Goal: Task Accomplishment & Management: Use online tool/utility

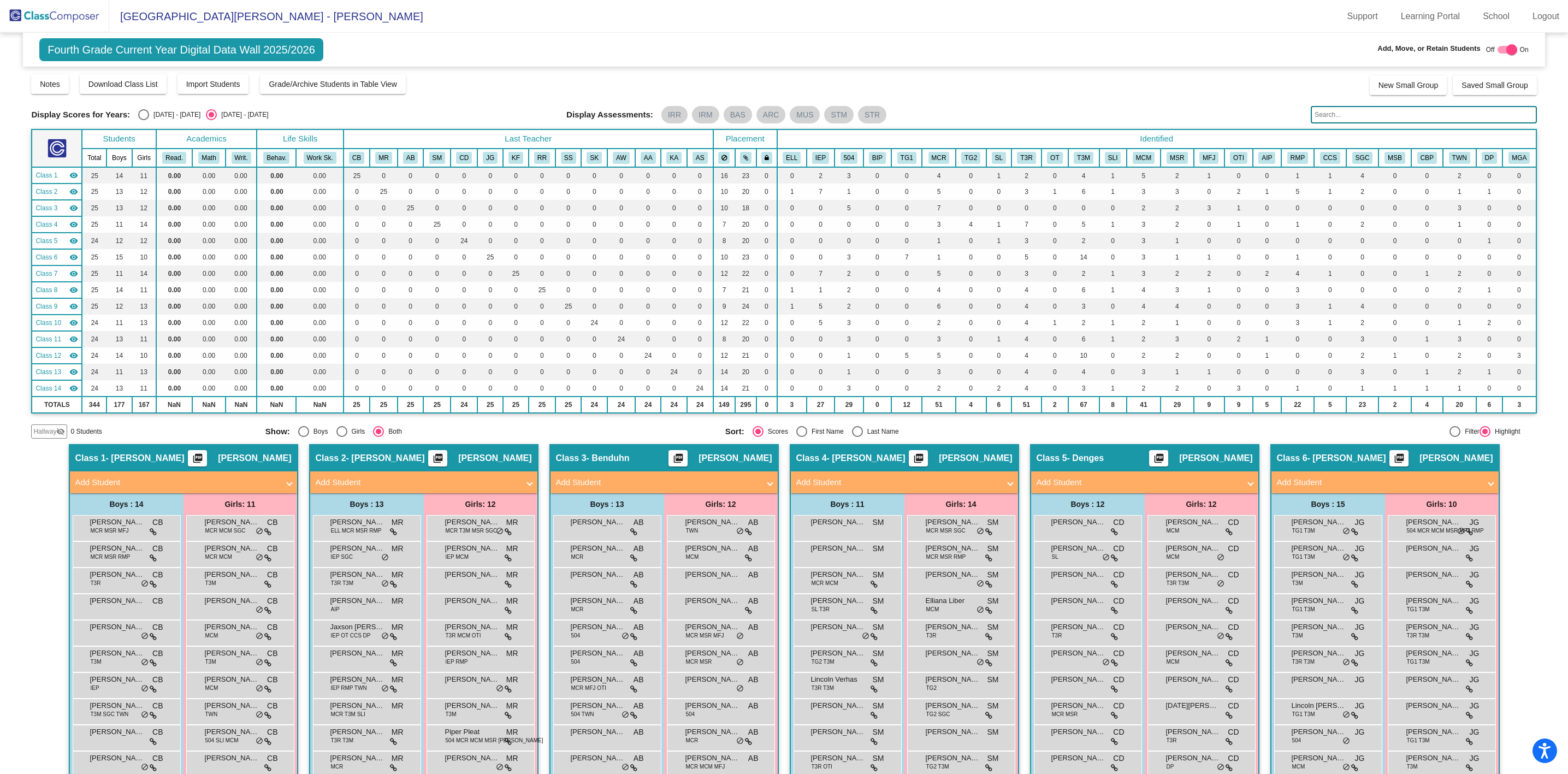
scroll to position [834, 0]
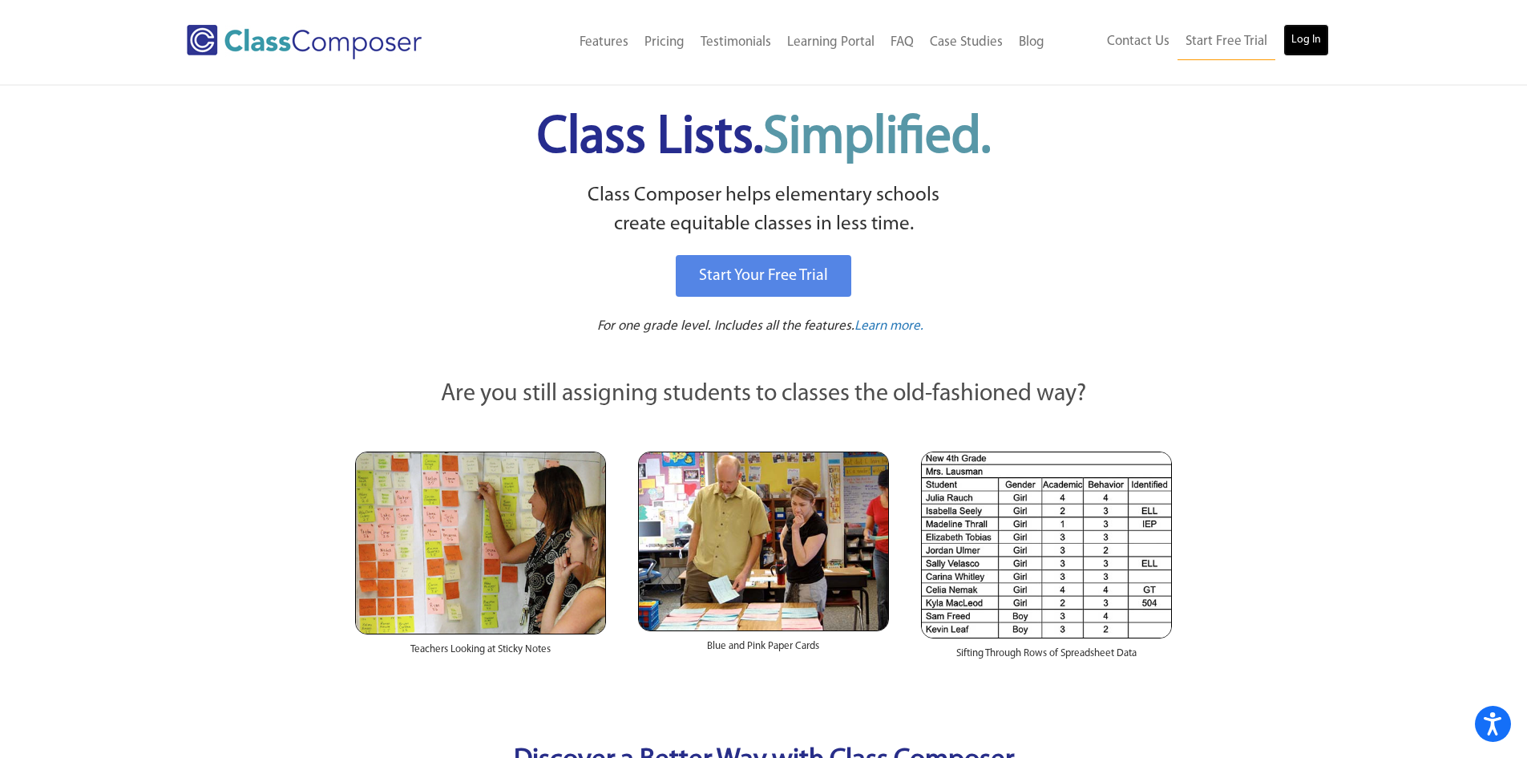
click at [1304, 49] on link "Log In" at bounding box center [1307, 40] width 46 height 32
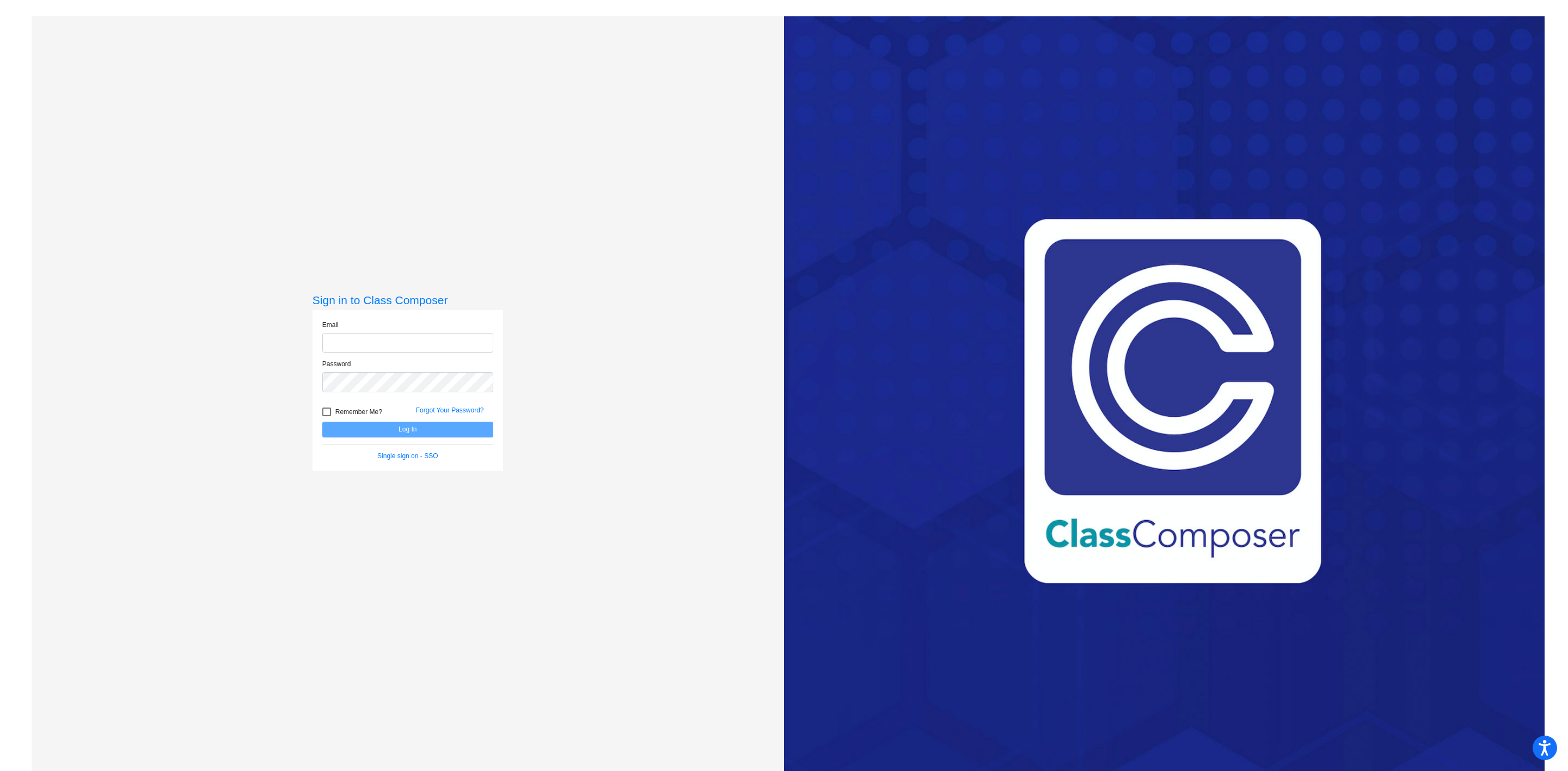
type input "dorseya@hudson.k12.oh.us"
click at [380, 427] on button "Log In" at bounding box center [408, 429] width 171 height 16
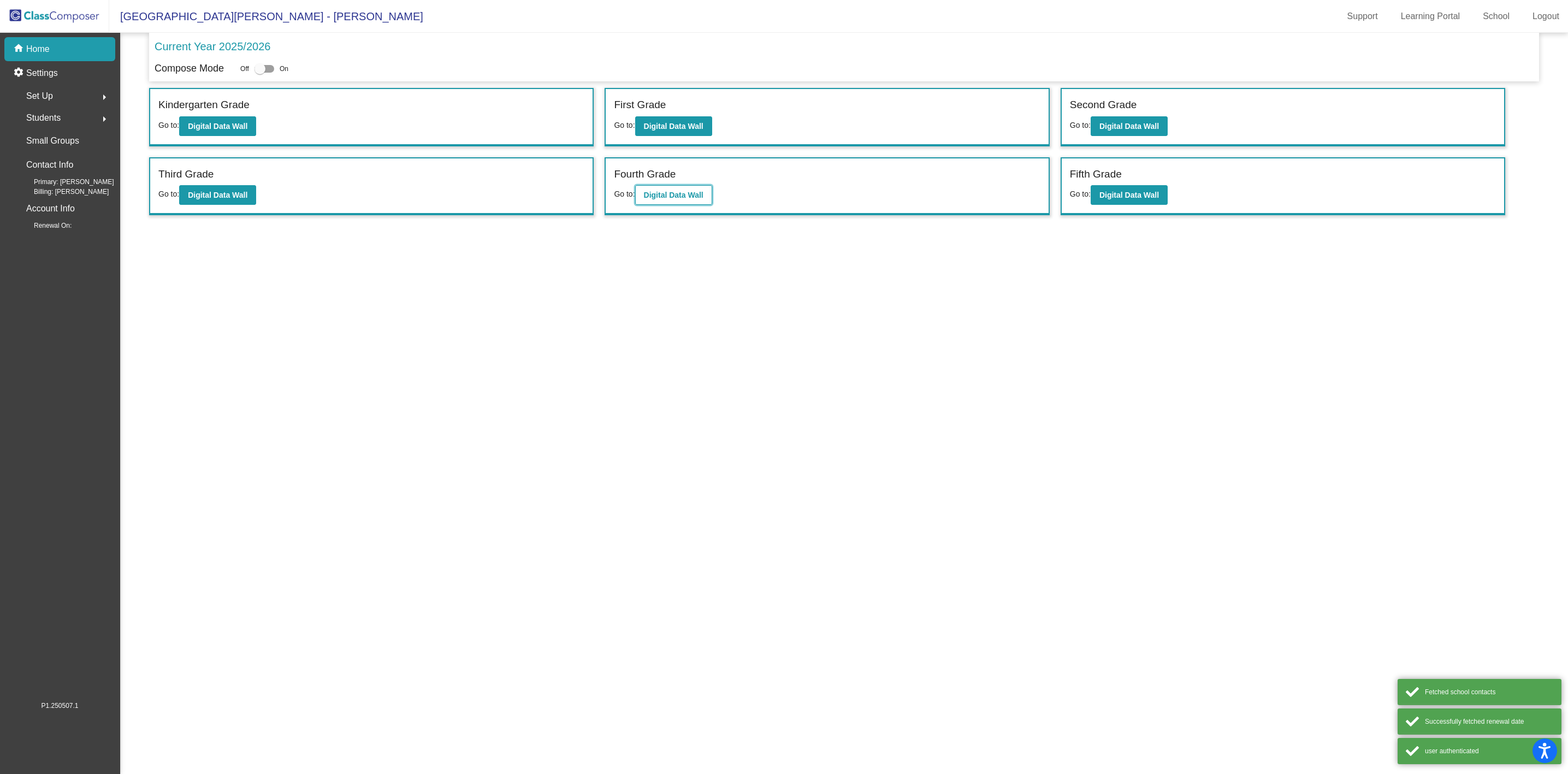
click at [660, 189] on button "Digital Data Wall" at bounding box center [673, 195] width 77 height 20
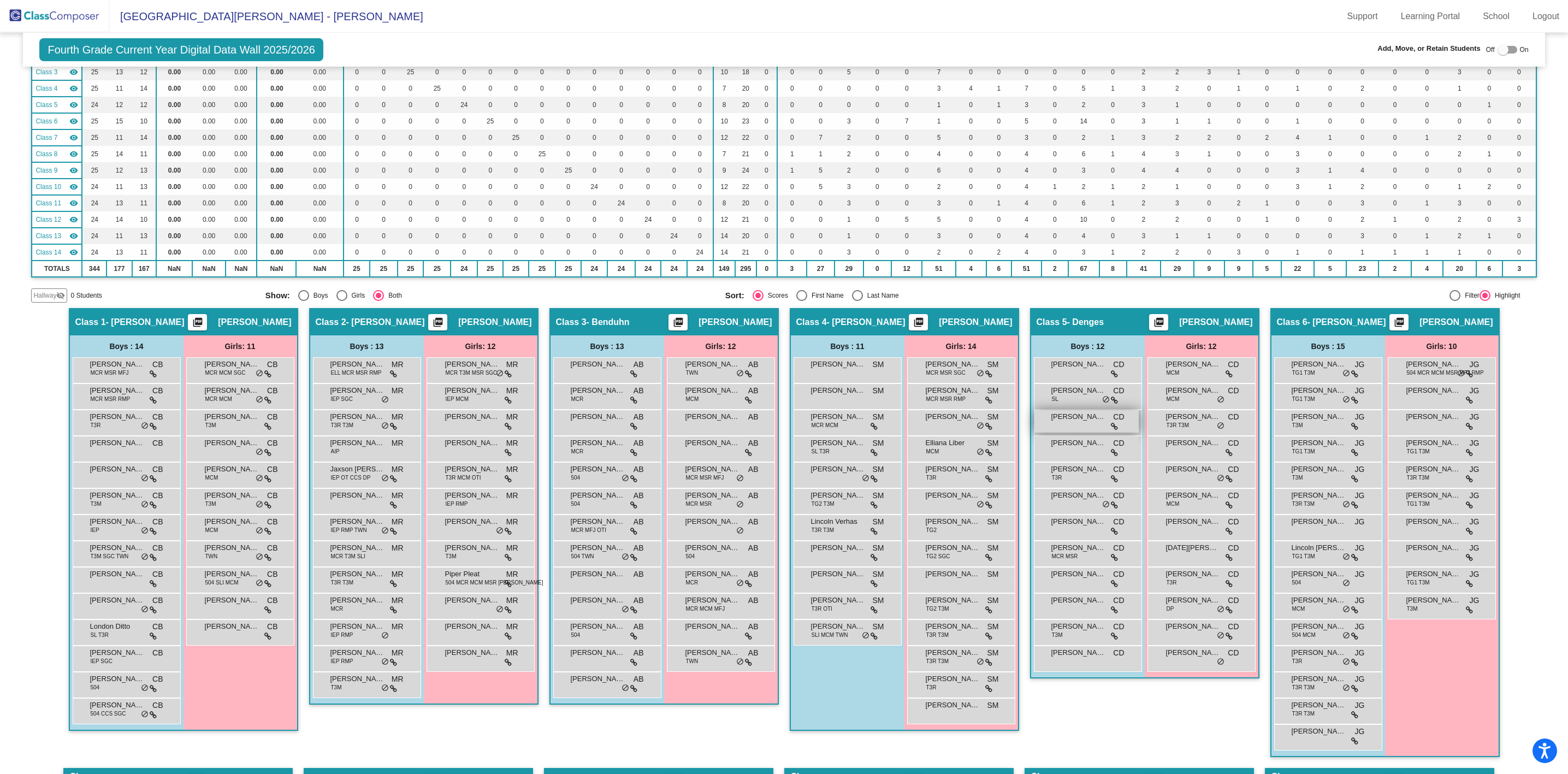
scroll to position [164, 0]
